Goal: Information Seeking & Learning: Learn about a topic

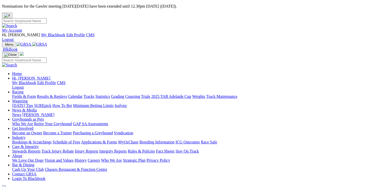
click at [39, 144] on link "Care & Integrity" at bounding box center [25, 146] width 27 height 4
click at [40, 149] on link "Stewards Reports" at bounding box center [26, 151] width 28 height 4
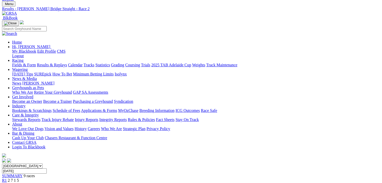
scroll to position [76, 0]
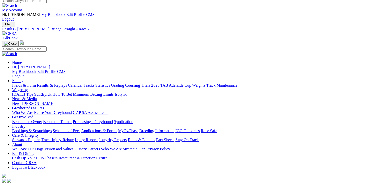
scroll to position [0, 0]
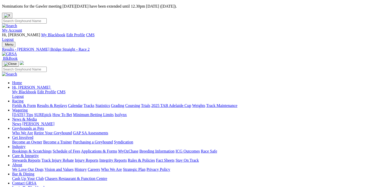
click at [39, 153] on link "Care & Integrity" at bounding box center [25, 155] width 27 height 4
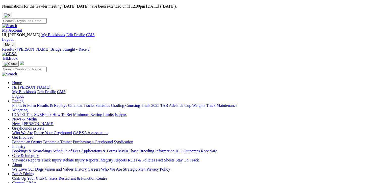
click at [39, 153] on link "Care & Integrity" at bounding box center [25, 155] width 27 height 4
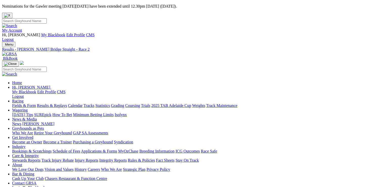
click at [40, 158] on link "Stewards Reports" at bounding box center [26, 160] width 28 height 4
